Goal: Navigation & Orientation: Find specific page/section

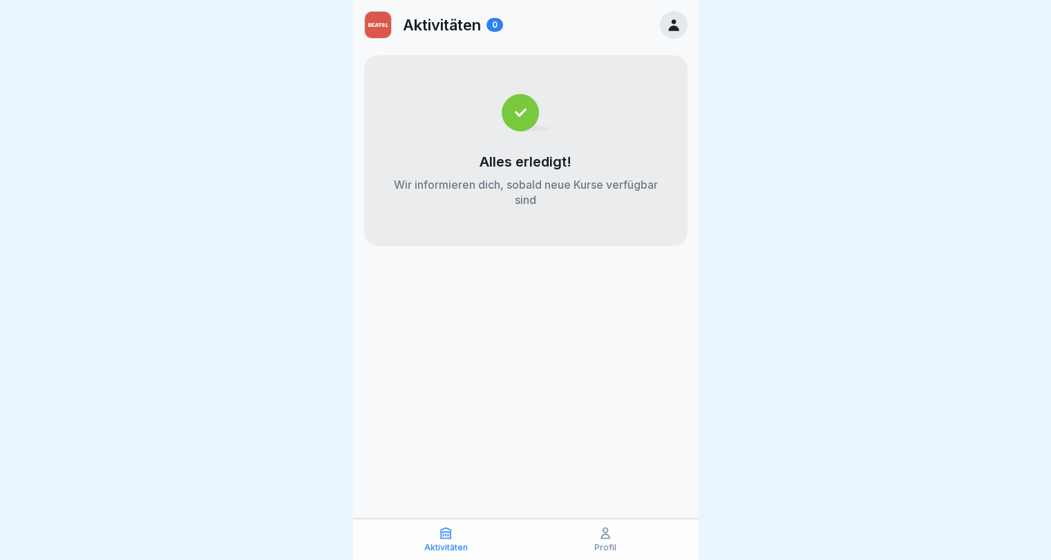
click at [608, 517] on div "Aktivitäten 0 Alles erledigt! Wir informieren dich, sobald neue Kurse verfügbar…" at bounding box center [525, 280] width 345 height 560
click at [608, 529] on icon at bounding box center [605, 533] width 14 height 14
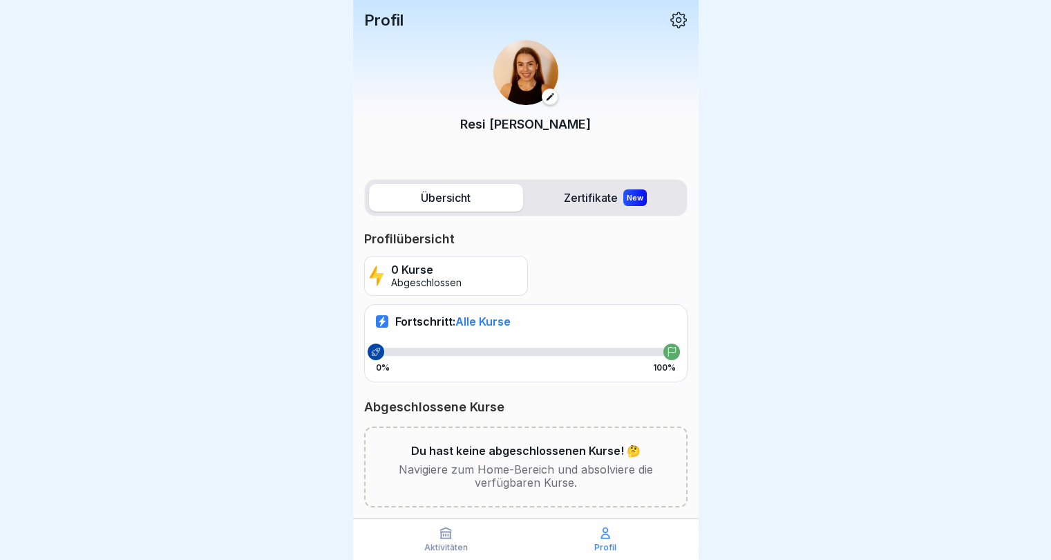
click at [578, 199] on label "Zertifikate New" at bounding box center [606, 198] width 154 height 28
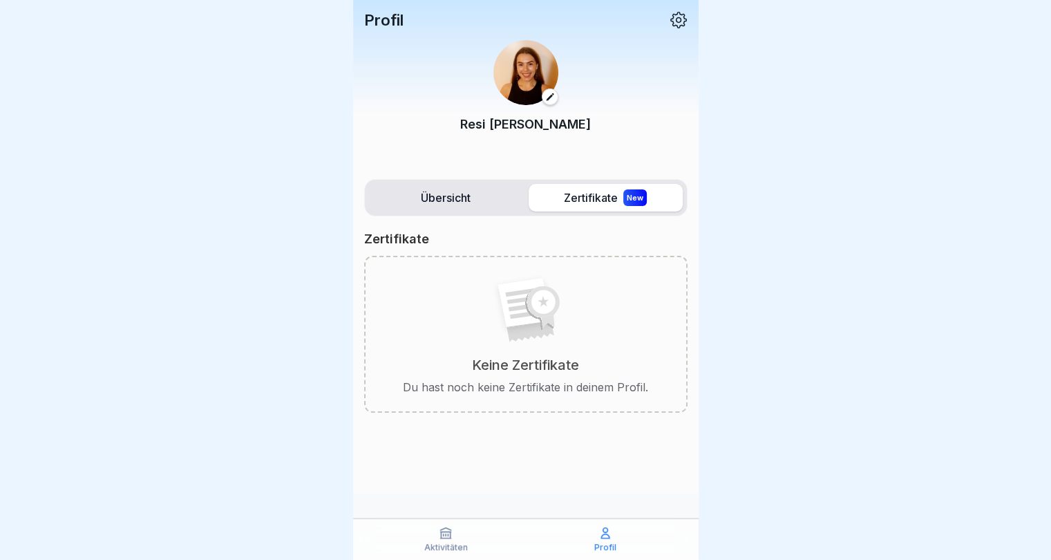
click at [462, 211] on label "Übersicht" at bounding box center [446, 198] width 154 height 28
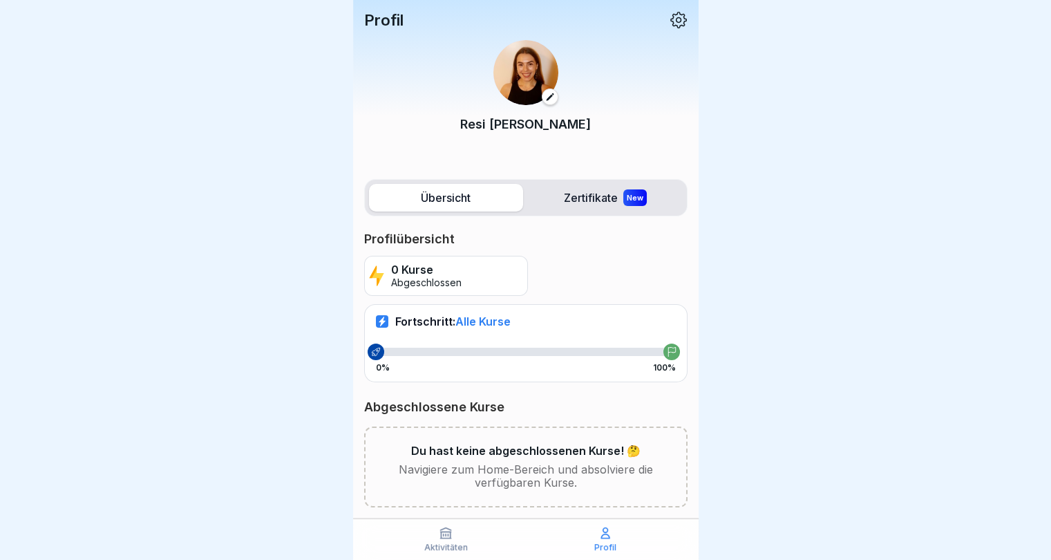
click at [669, 22] on icon at bounding box center [678, 20] width 18 height 18
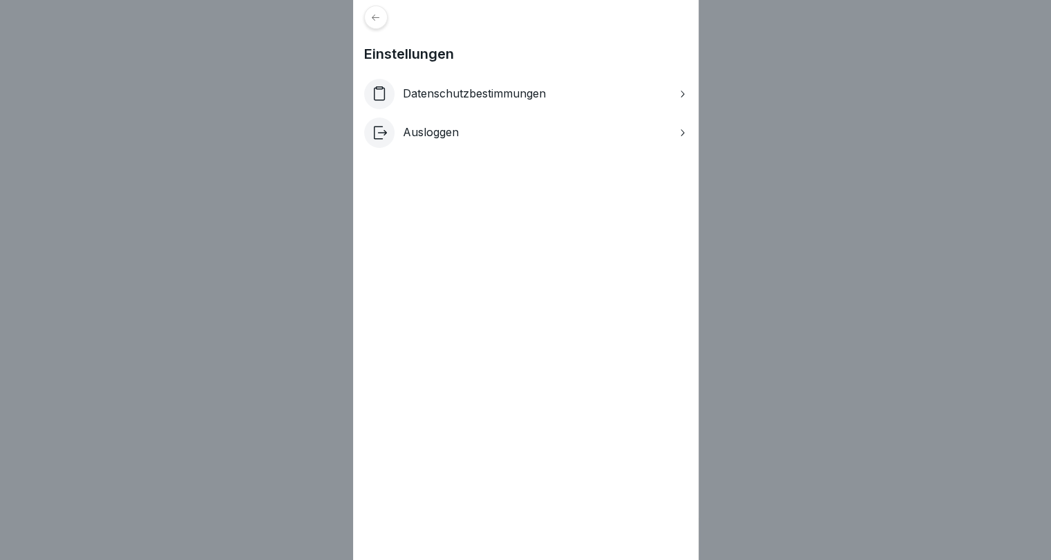
drag, startPoint x: 766, startPoint y: 100, endPoint x: 392, endPoint y: 12, distance: 384.8
click at [761, 99] on div "Einstellungen Datenschutzbestimmungen Ausloggen" at bounding box center [525, 280] width 1051 height 560
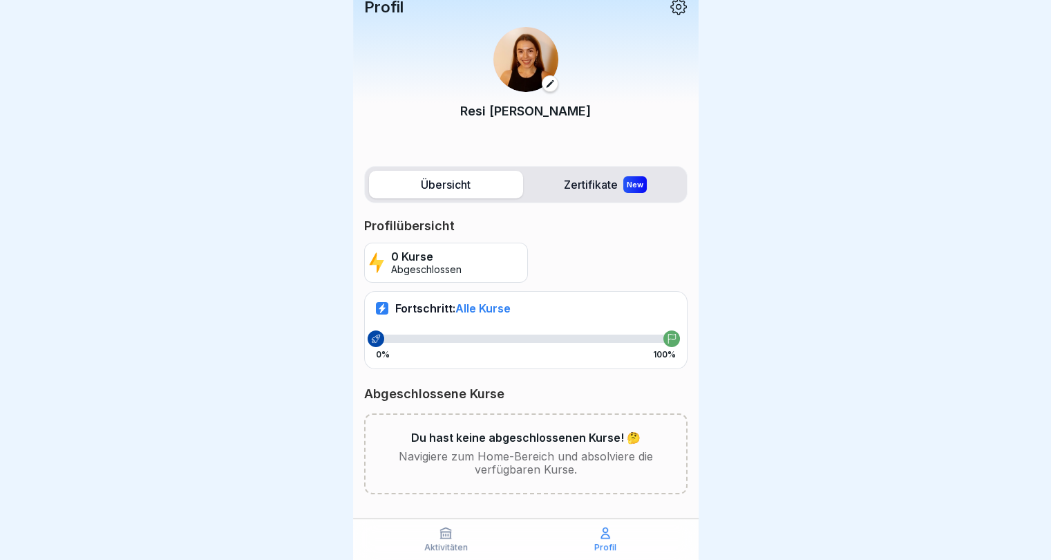
scroll to position [16, 0]
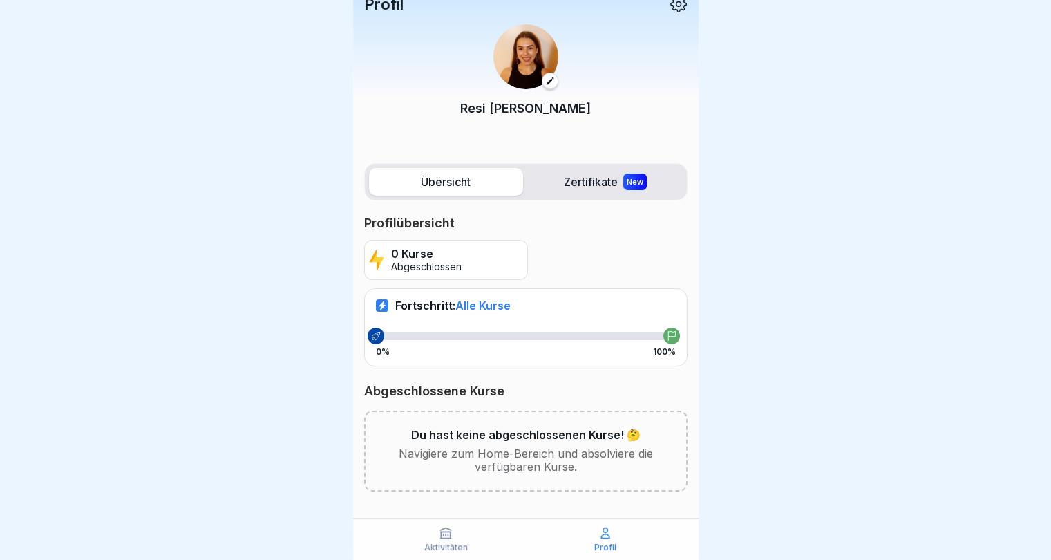
click at [422, 535] on div "Aktivitäten" at bounding box center [446, 539] width 153 height 26
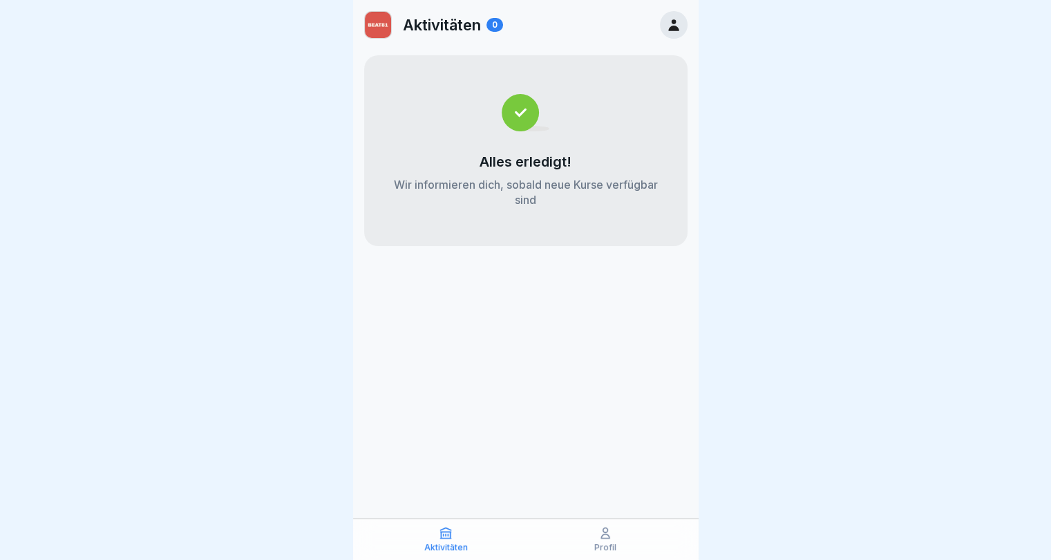
click at [377, 28] on img at bounding box center [378, 25] width 26 height 26
click at [457, 21] on p "Aktivitäten" at bounding box center [442, 25] width 78 height 18
click at [515, 17] on div "Aktivitäten 0" at bounding box center [525, 25] width 345 height 50
click at [486, 27] on div "Aktivitäten 0" at bounding box center [433, 25] width 139 height 28
click at [593, 549] on div "Profil" at bounding box center [605, 539] width 153 height 26
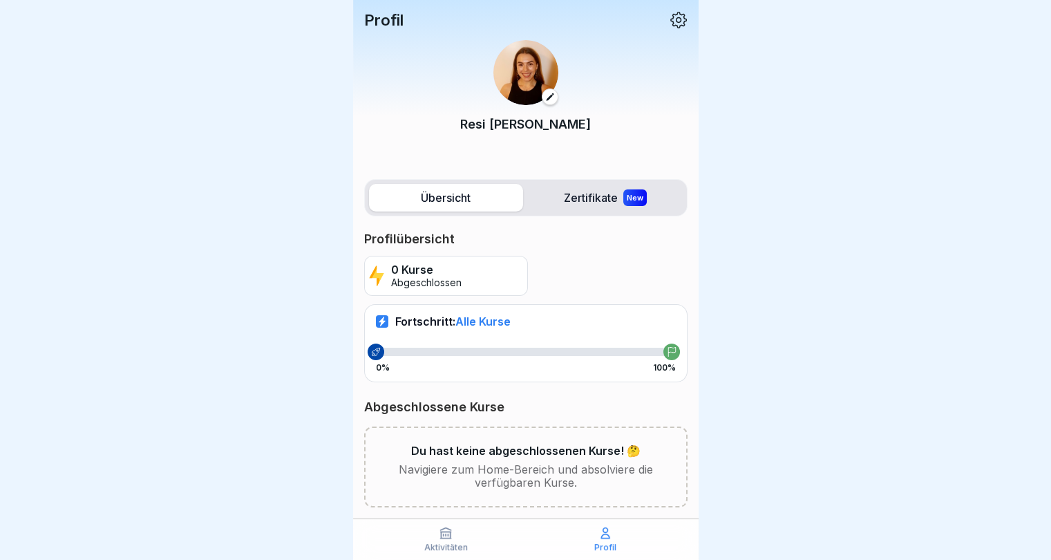
click at [433, 529] on div "Aktivitäten" at bounding box center [446, 539] width 153 height 26
